Goal: Task Accomplishment & Management: Manage account settings

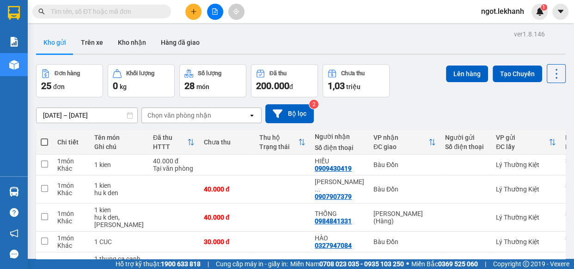
click at [88, 120] on div "ver 1.8.146 Kho gửi Trên xe Kho nhận Hàng đã giao Đơn hàng 25 đơn Khối lượng 0 …" at bounding box center [300, 230] width 537 height 405
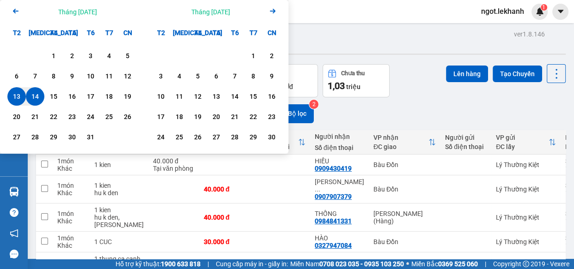
click at [32, 100] on div "14" at bounding box center [35, 96] width 13 height 11
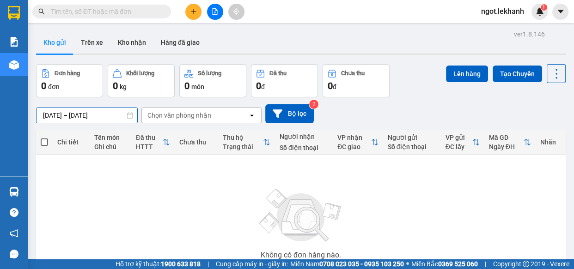
click at [78, 120] on div "ver 1.8.146 Kho gửi Trên xe Kho nhận Hàng đã giao Đơn hàng 0 đơn Khối lượng 0 k…" at bounding box center [300, 180] width 537 height 305
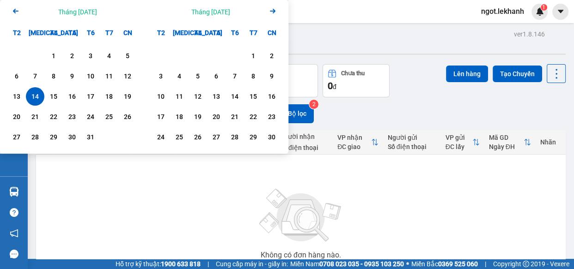
click at [38, 97] on div "14" at bounding box center [35, 96] width 13 height 11
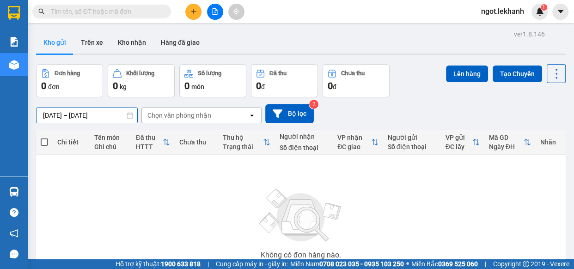
click at [82, 110] on div "ver 1.8.146 Kho gửi Trên xe Kho nhận Hàng đã giao Đơn hàng 0 đơn Khối lượng 0 k…" at bounding box center [300, 180] width 537 height 305
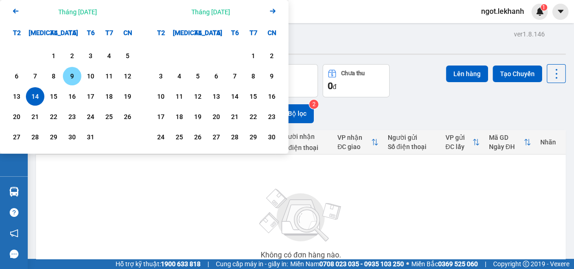
click at [66, 73] on div "9" at bounding box center [72, 76] width 13 height 11
type input "[DATE] – [DATE]"
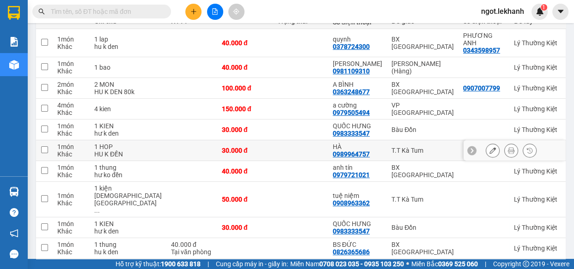
scroll to position [166, 0]
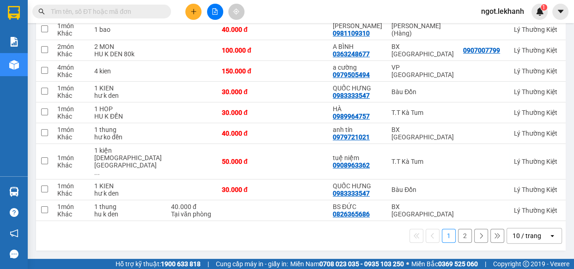
click at [458, 240] on button "2" at bounding box center [465, 236] width 14 height 14
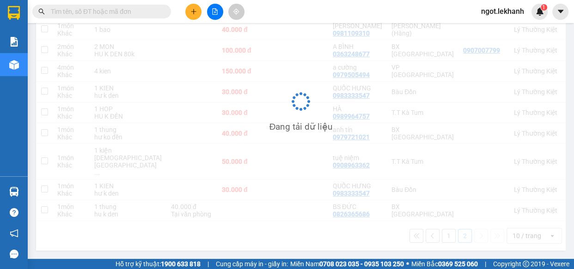
scroll to position [42, 0]
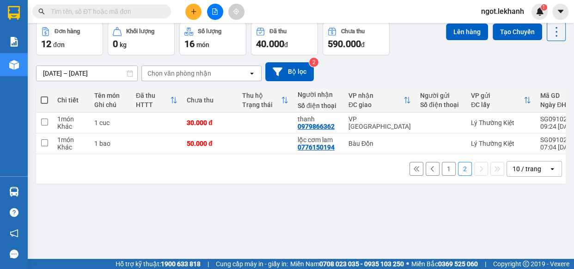
click at [441, 173] on button "1" at bounding box center [448, 169] width 14 height 14
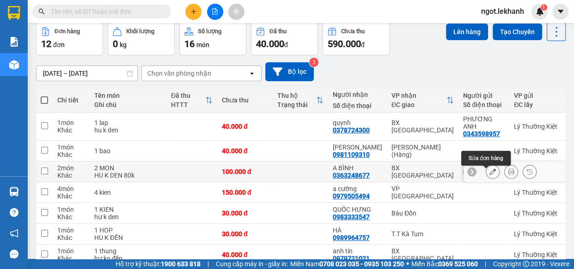
click at [489, 175] on icon at bounding box center [492, 172] width 6 height 6
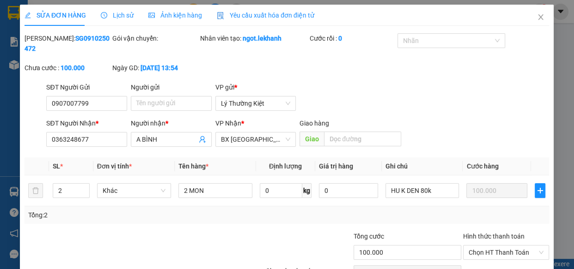
type input "0907007799"
type input "0363248677"
type input "A BÌNH"
type input "100.000"
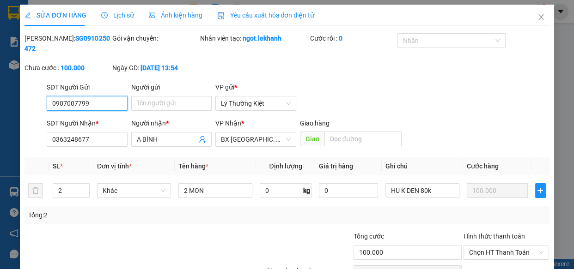
scroll to position [52, 0]
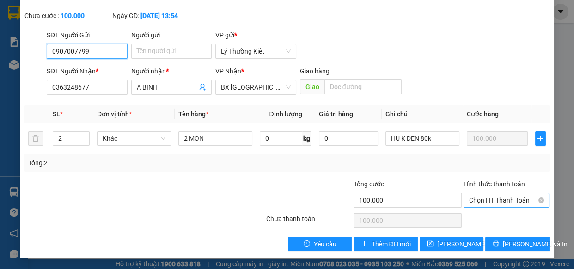
click at [485, 201] on span "Chọn HT Thanh Toán" at bounding box center [506, 200] width 75 height 14
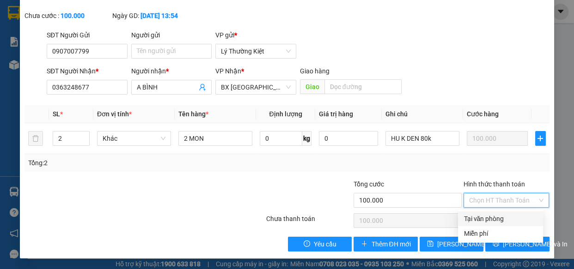
click at [488, 217] on div "Tại văn phòng" at bounding box center [500, 219] width 74 height 10
type input "0"
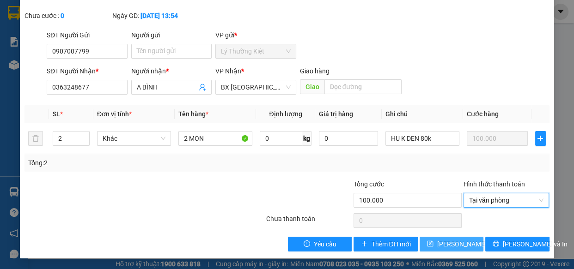
click at [442, 240] on span "[PERSON_NAME] thay đổi" at bounding box center [474, 244] width 74 height 10
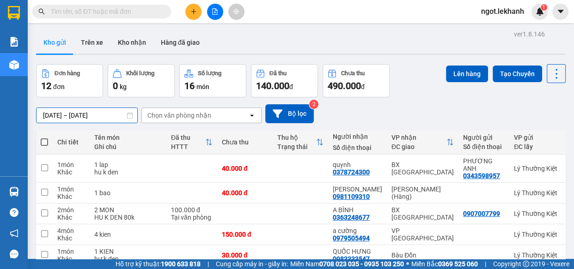
click at [93, 113] on div "ver 1.8.146 Kho gửi Trên xe Kho nhận Hàng đã giao Đơn hàng 12 đơn Khối lượng 0 …" at bounding box center [300, 223] width 537 height 390
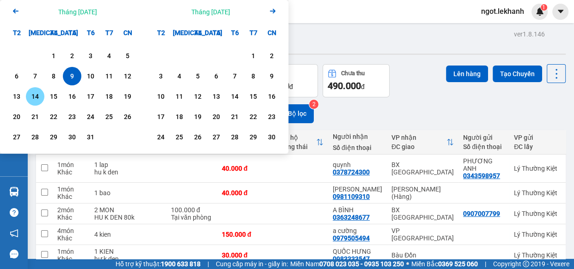
click at [37, 100] on div "14" at bounding box center [35, 96] width 13 height 11
type input "[DATE] – [DATE]"
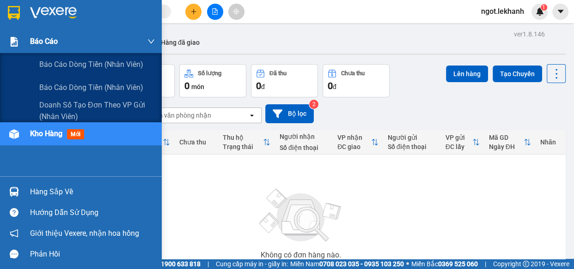
click at [26, 37] on div "Báo cáo" at bounding box center [81, 41] width 162 height 23
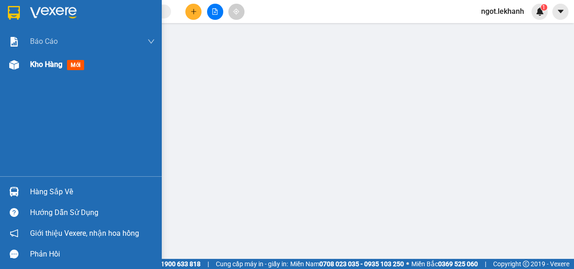
click at [46, 69] on span "Kho hàng" at bounding box center [46, 64] width 32 height 9
